Goal: Navigation & Orientation: Find specific page/section

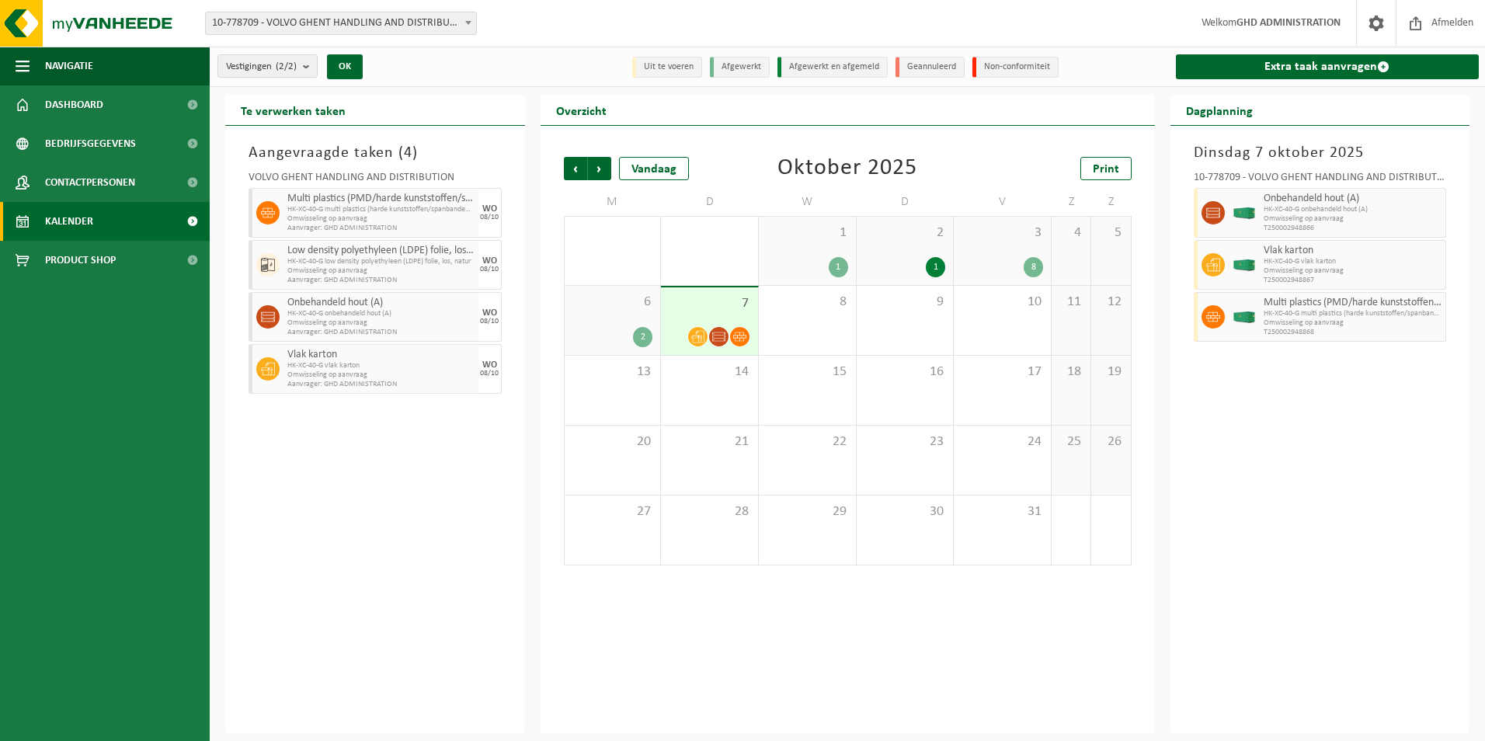
click at [115, 222] on link "Kalender" at bounding box center [105, 221] width 210 height 39
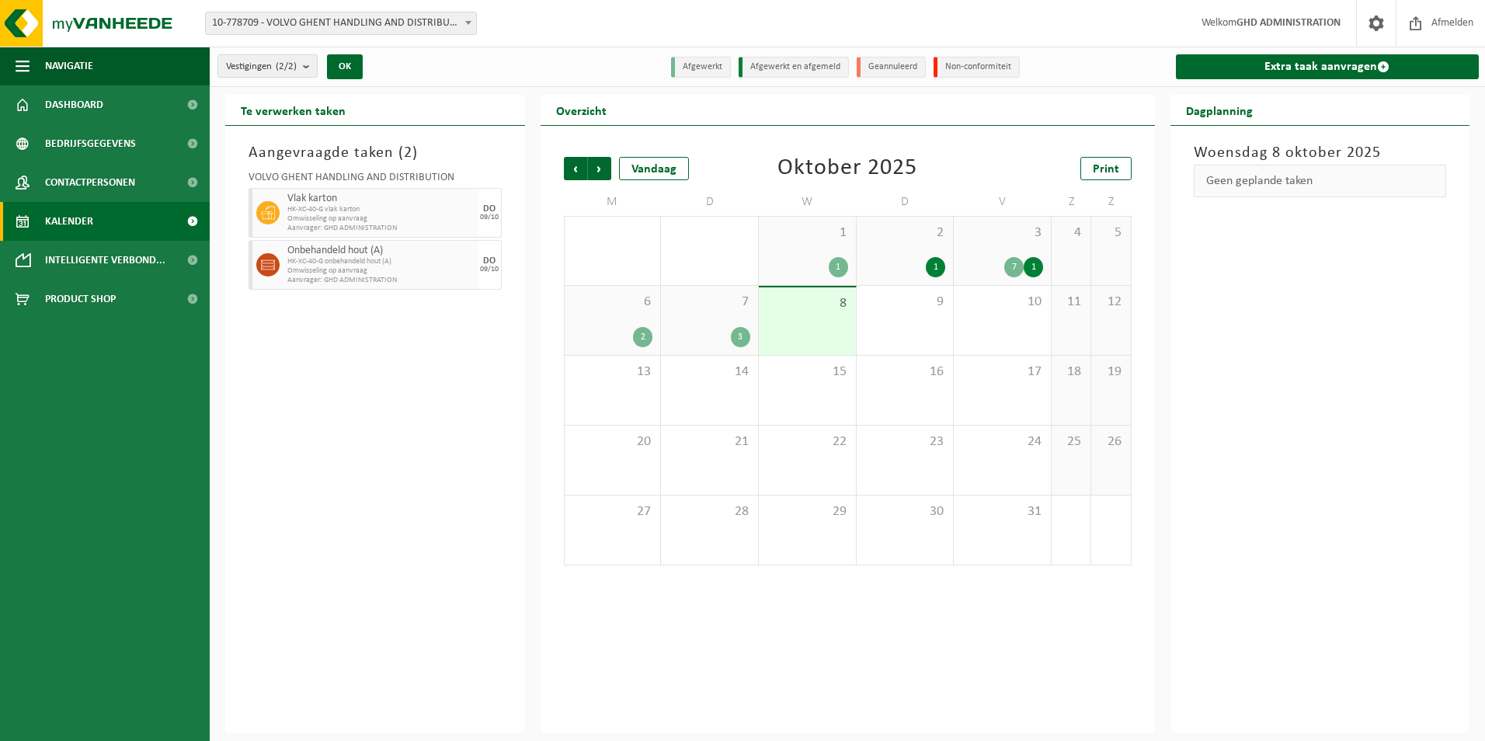
click at [115, 226] on link "Kalender" at bounding box center [105, 221] width 210 height 39
click at [98, 8] on img at bounding box center [93, 23] width 186 height 47
